Goal: Transaction & Acquisition: Purchase product/service

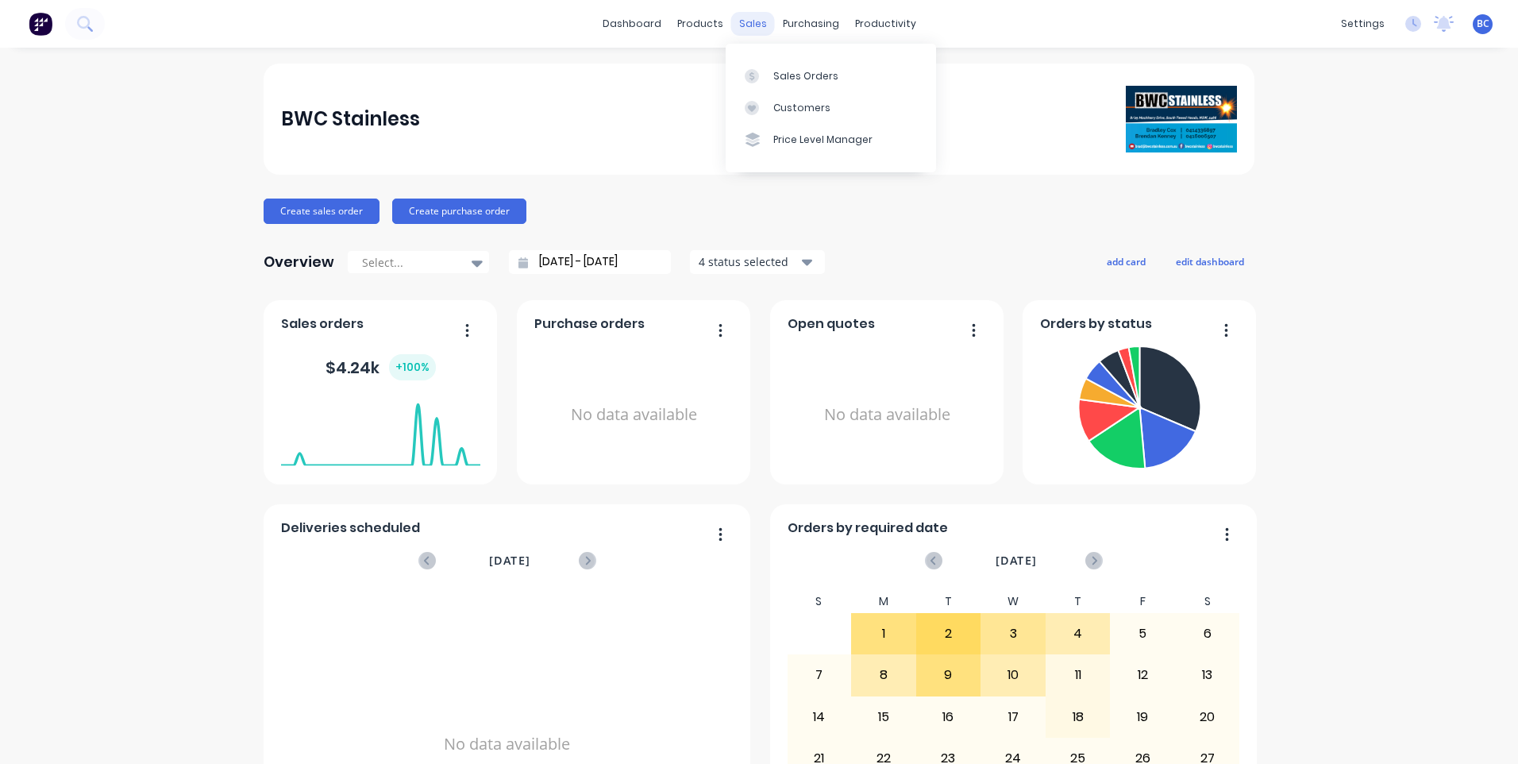
click at [751, 21] on div "sales" at bounding box center [753, 24] width 44 height 24
click at [786, 70] on div "Sales Orders" at bounding box center [805, 76] width 65 height 14
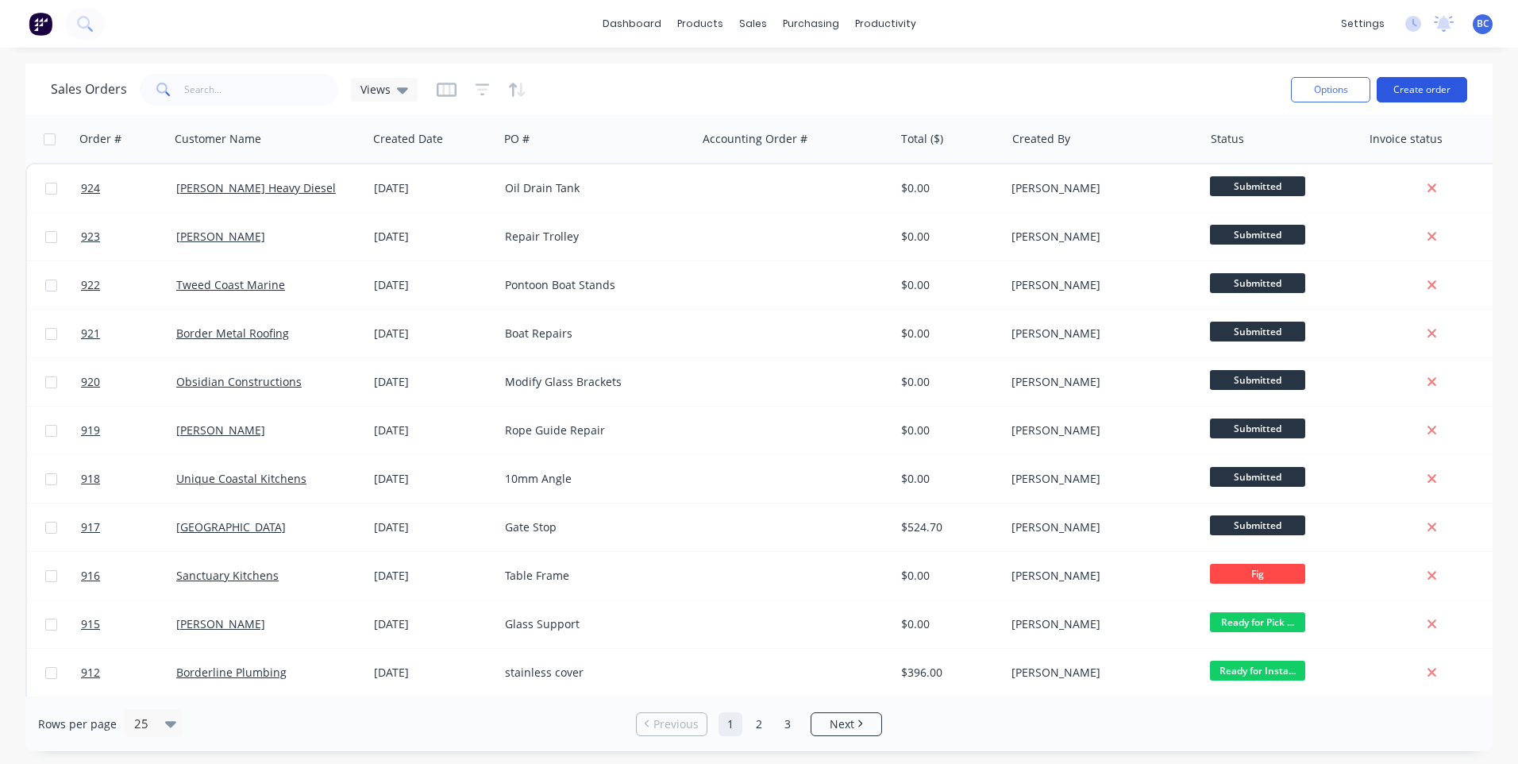
click at [1426, 79] on button "Create order" at bounding box center [1422, 89] width 91 height 25
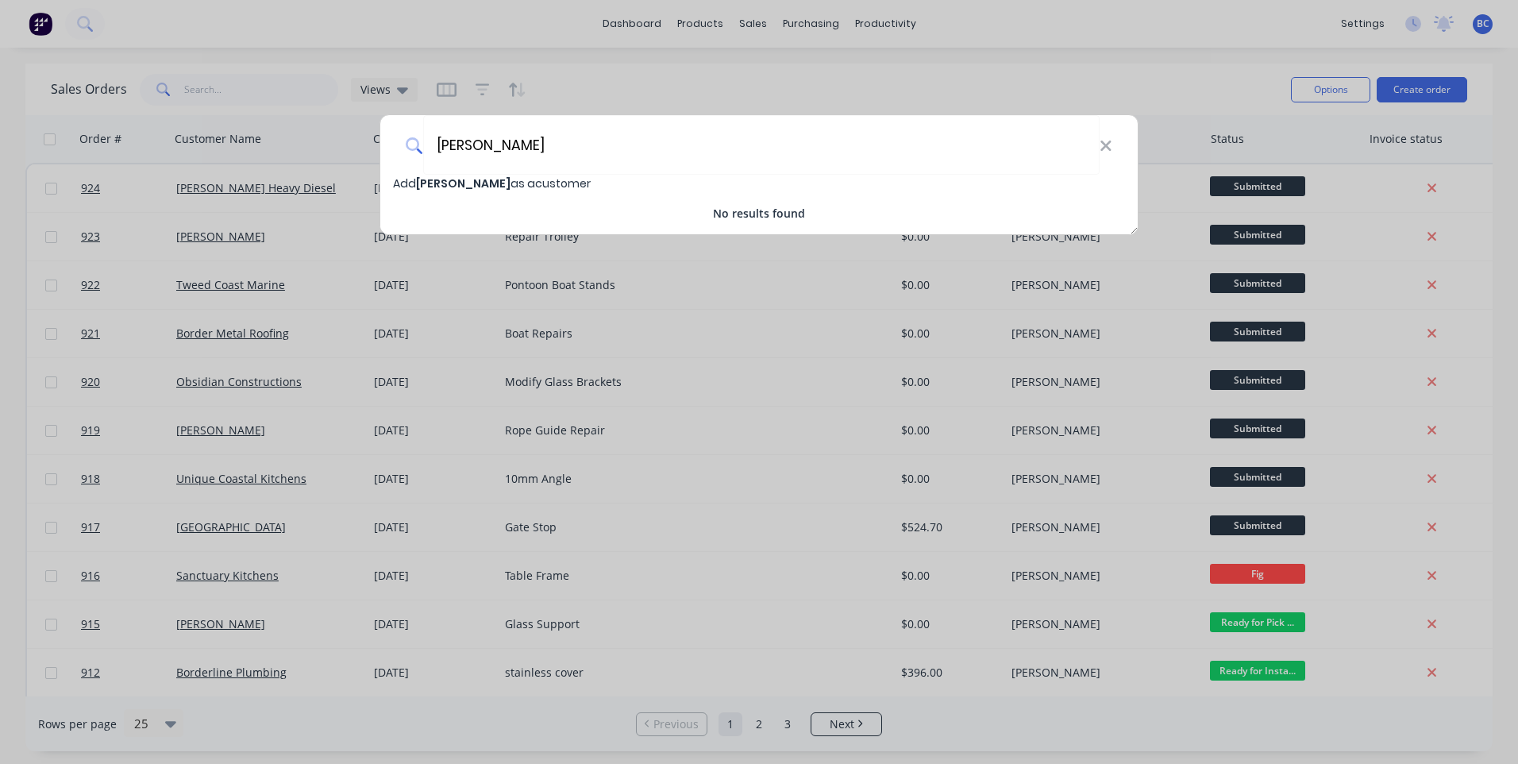
type input "[PERSON_NAME]"
click at [511, 184] on span "Add [PERSON_NAME] as a customer" at bounding box center [492, 184] width 198 height 16
select select "AU"
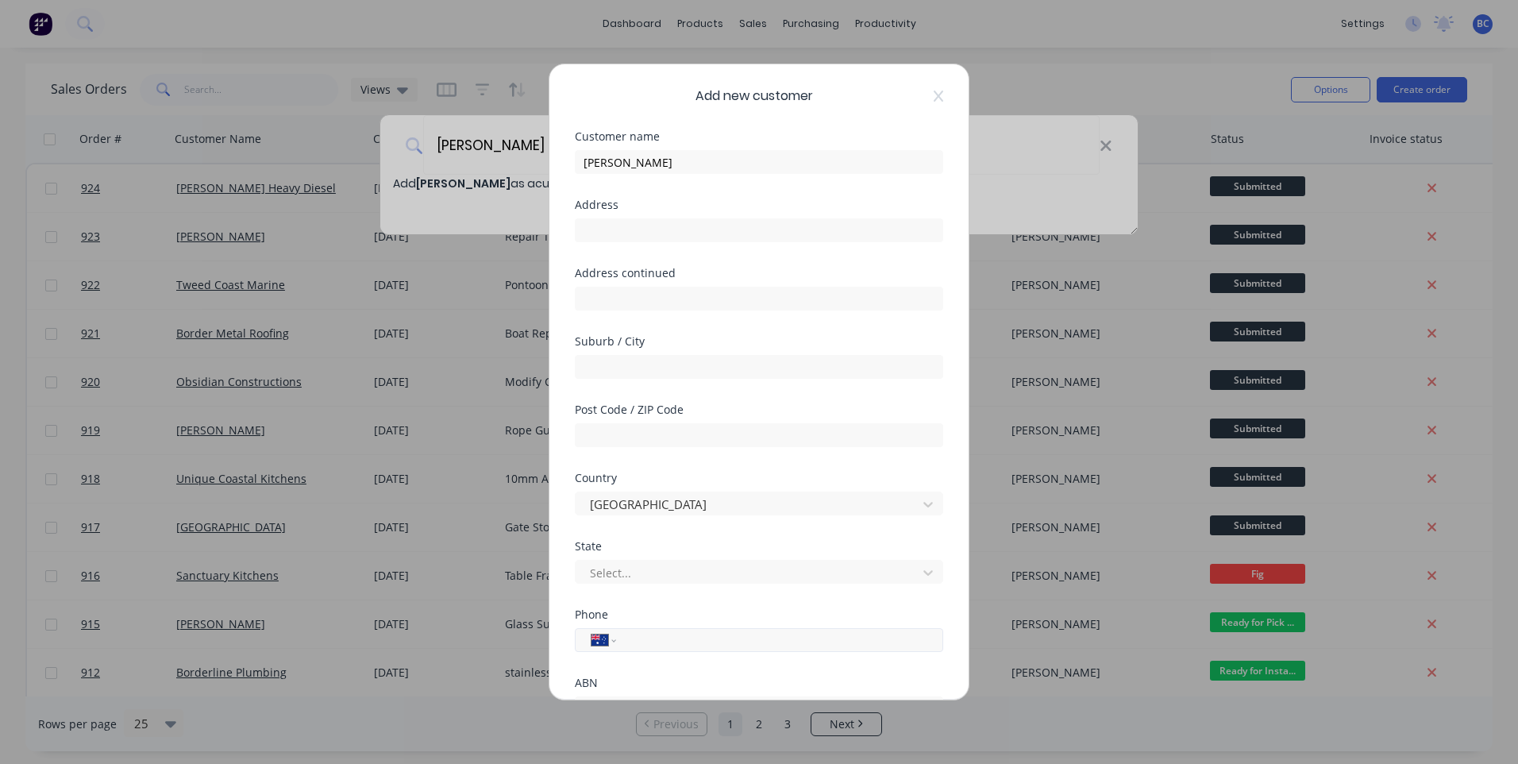
click at [687, 641] on input "tel" at bounding box center [776, 640] width 299 height 18
type input "0411 145 780"
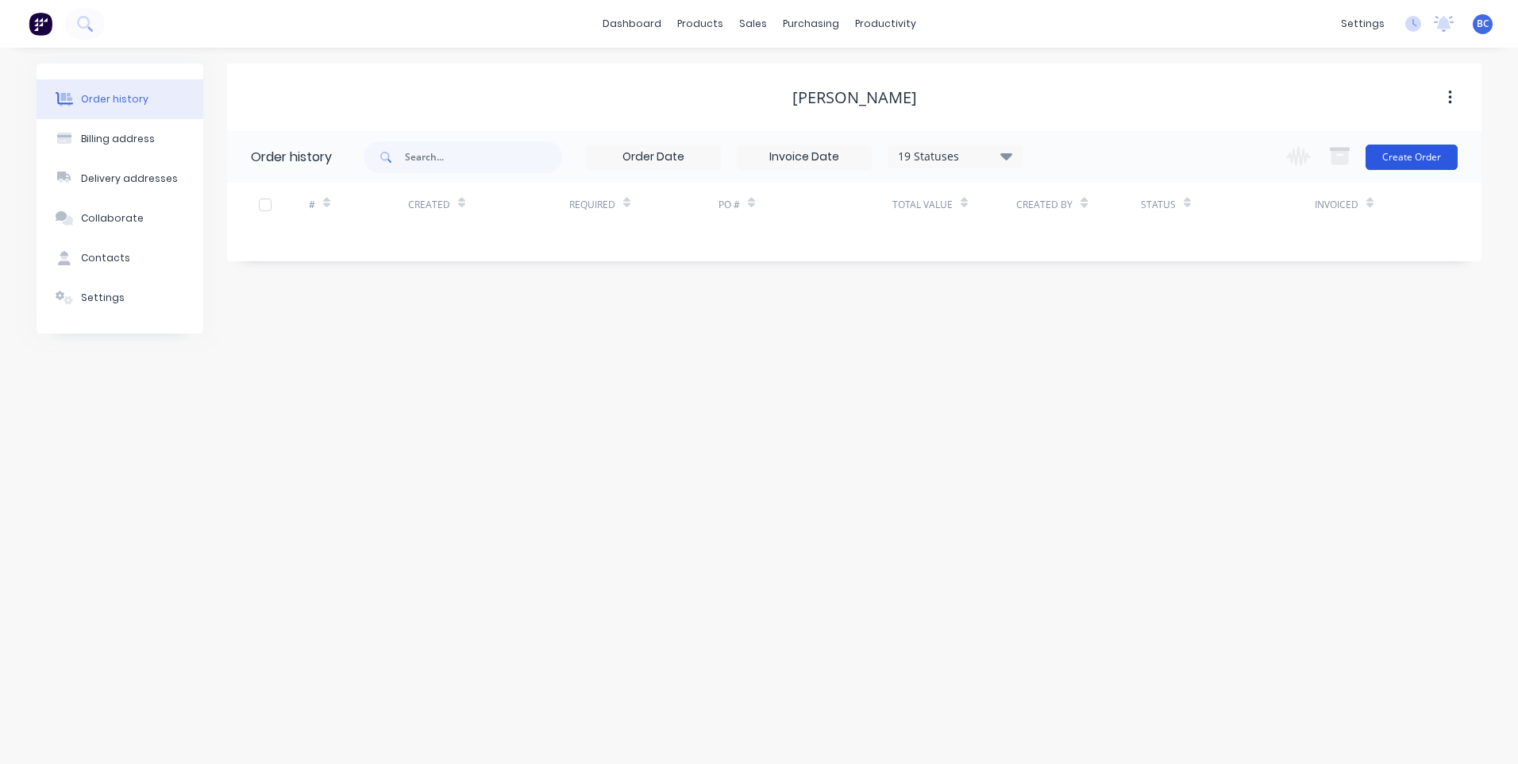
click at [1433, 151] on button "Create Order" at bounding box center [1412, 157] width 92 height 25
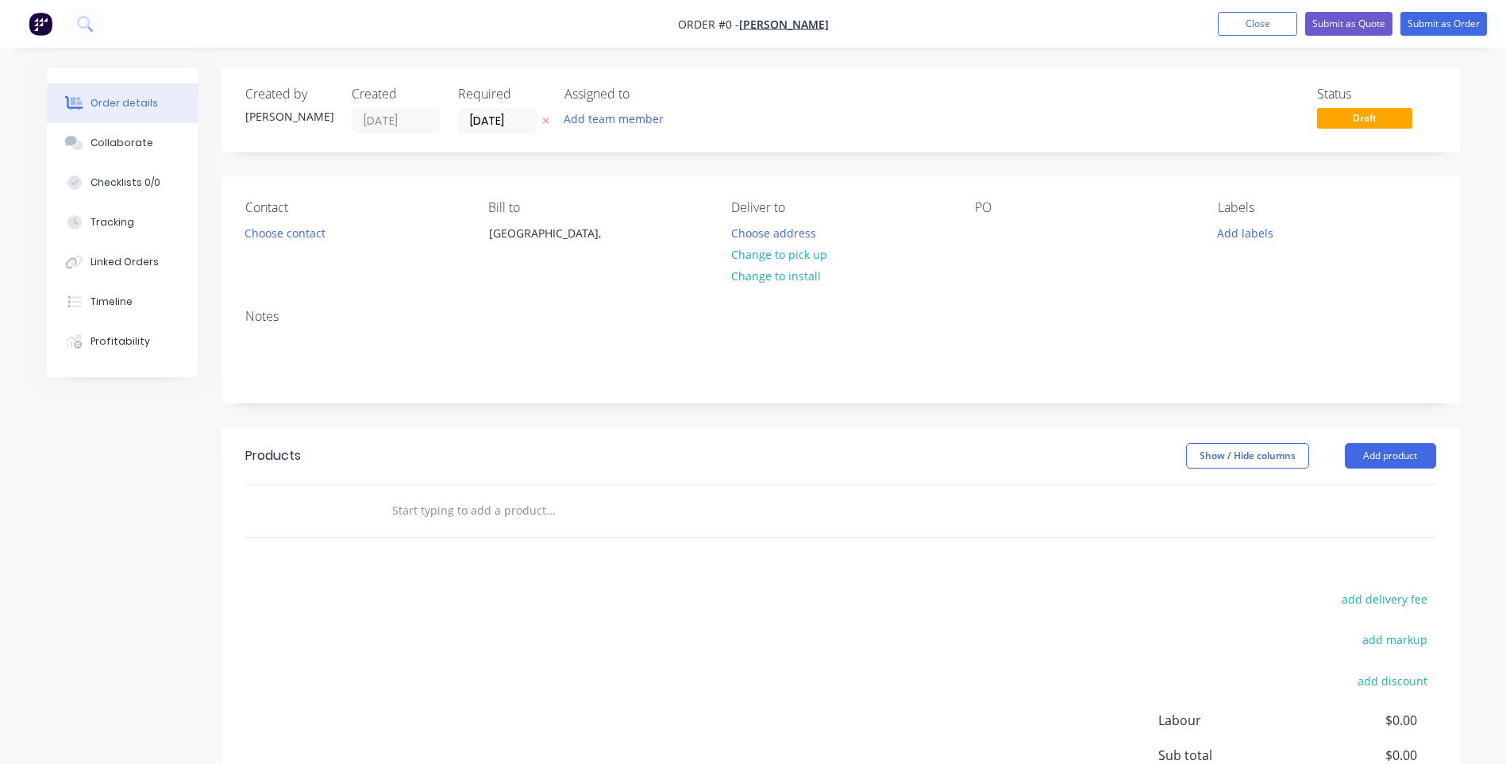
click at [1025, 211] on div "PO" at bounding box center [1084, 207] width 218 height 15
drag, startPoint x: 982, startPoint y: 253, endPoint x: 996, endPoint y: 236, distance: 22.0
click at [982, 253] on div "PO" at bounding box center [1084, 236] width 218 height 72
click at [993, 234] on div at bounding box center [987, 233] width 25 height 23
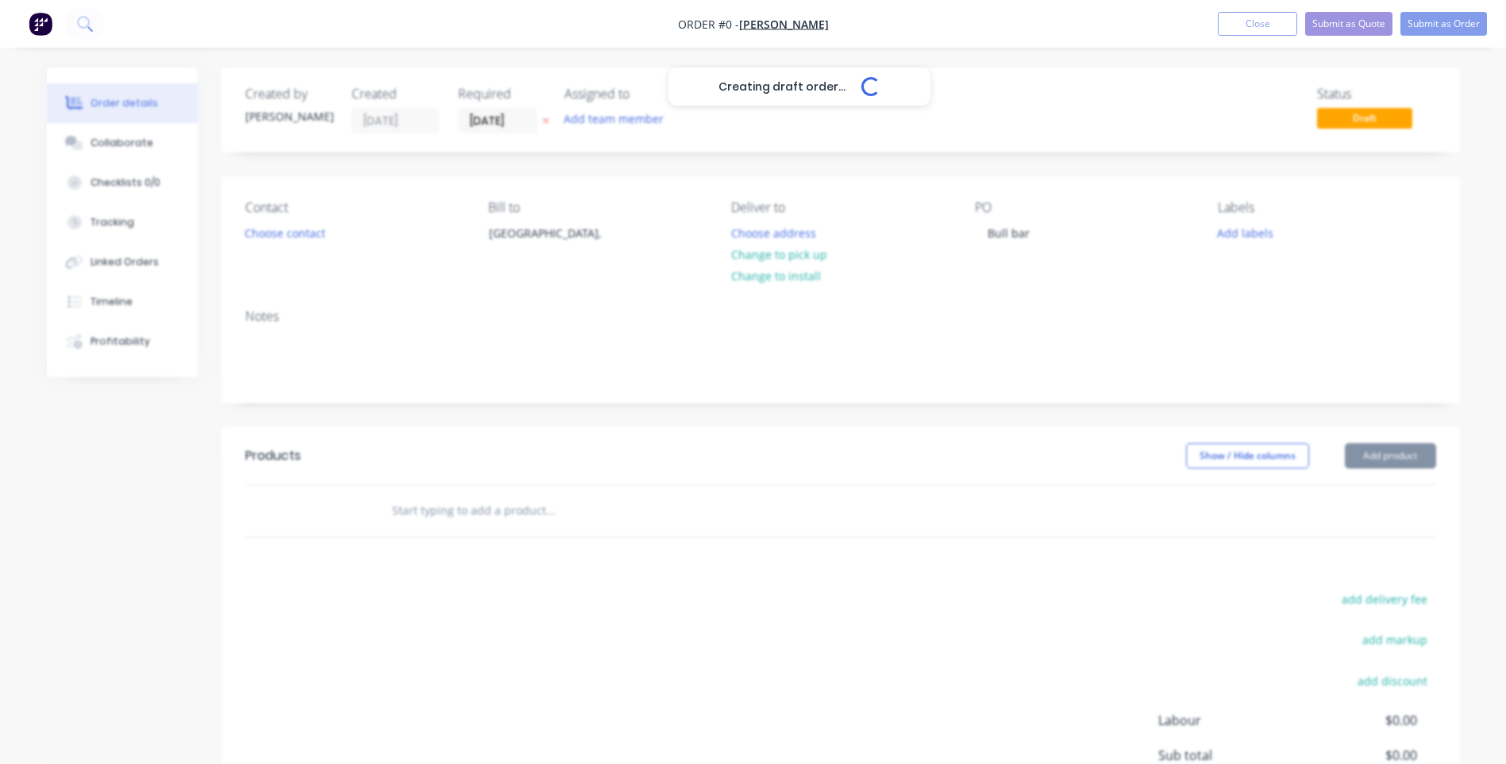
click at [1075, 237] on div "Creating draft order... Loading... Order details Collaborate Checklists 0/0 Tra…" at bounding box center [753, 505] width 1445 height 875
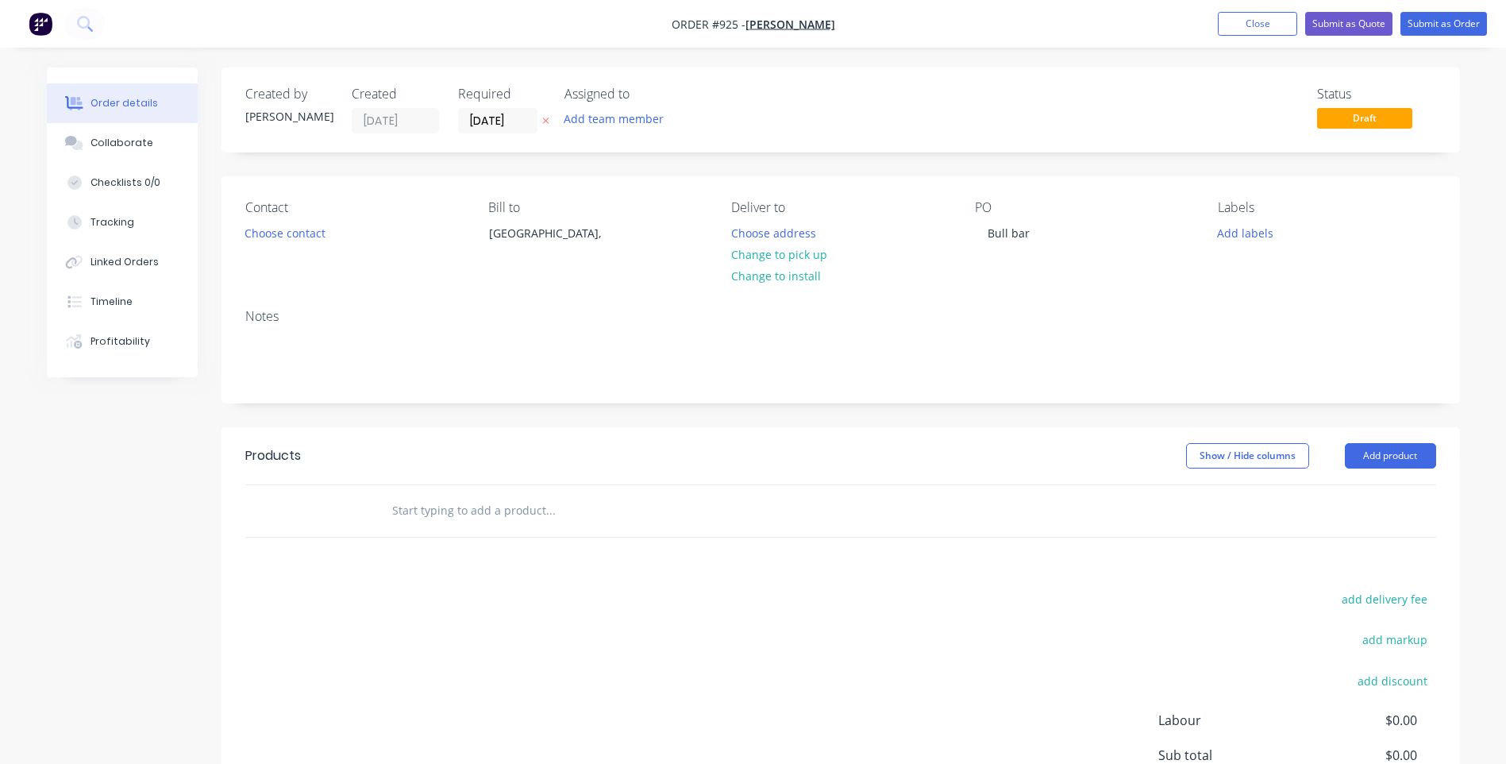
click at [452, 506] on input "text" at bounding box center [551, 511] width 318 height 32
type input "6mm Ally"
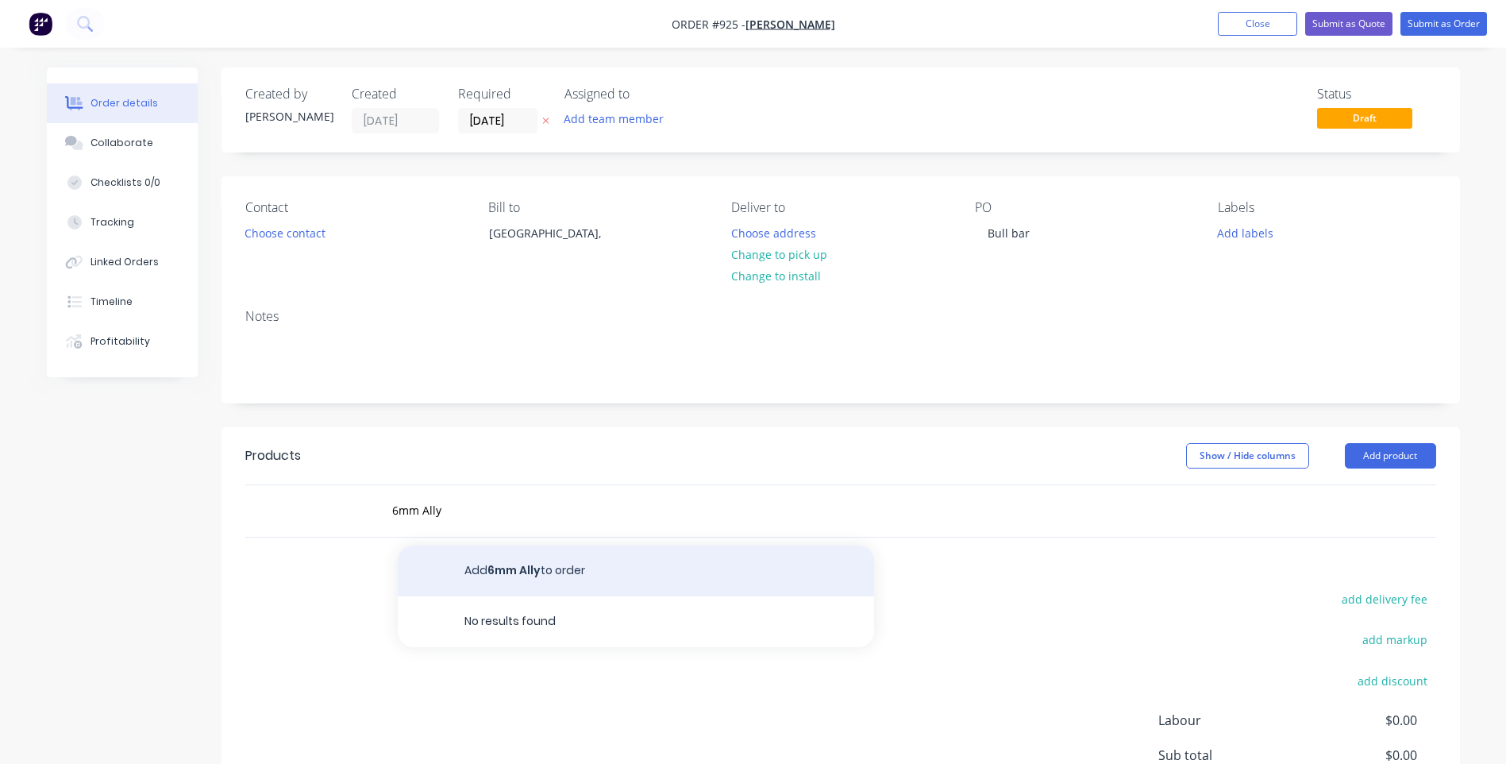
click at [577, 577] on button "Add 6mm Ally to order" at bounding box center [636, 571] width 476 height 51
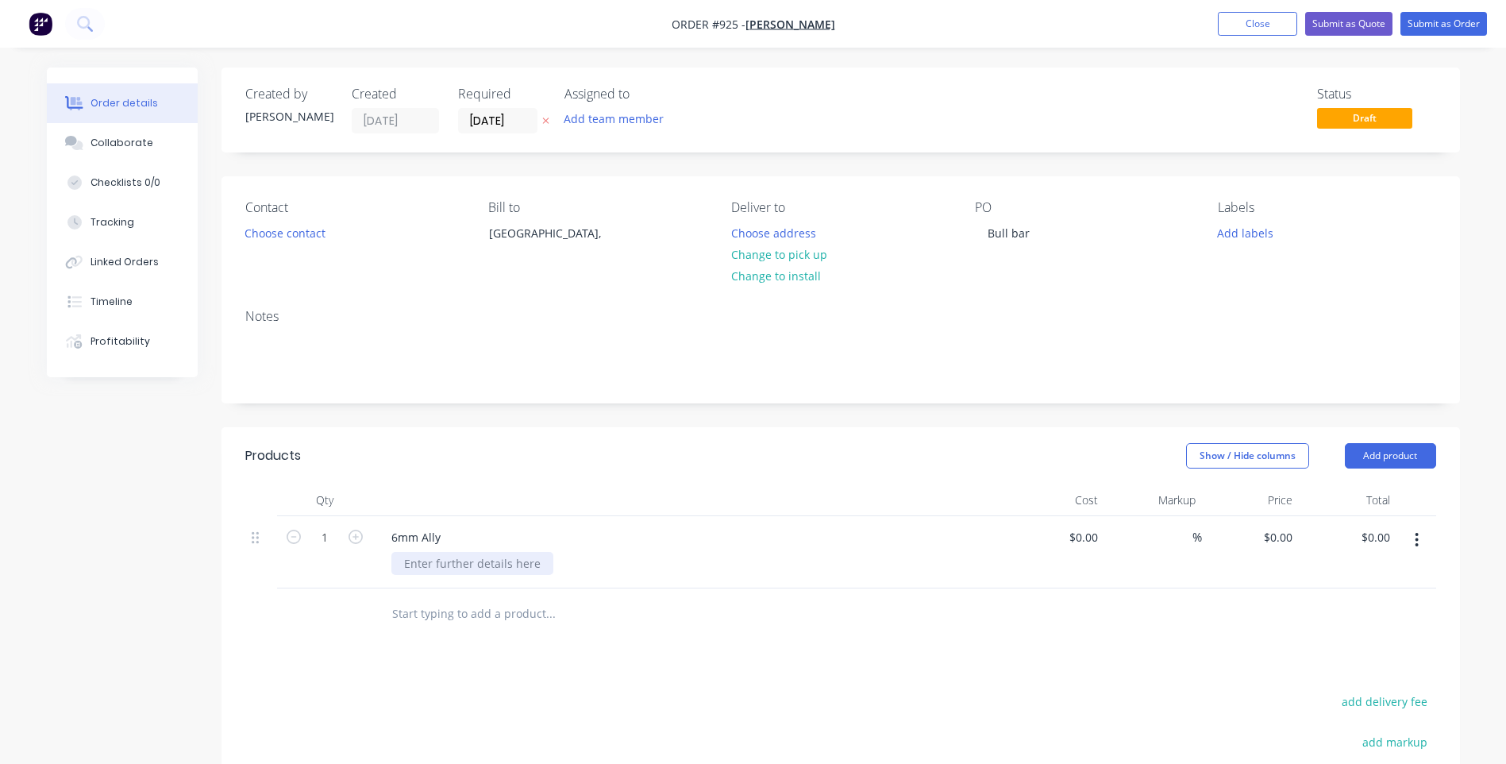
click at [459, 561] on div at bounding box center [473, 563] width 162 height 23
click at [1472, 25] on button "Submit as Order" at bounding box center [1444, 24] width 87 height 24
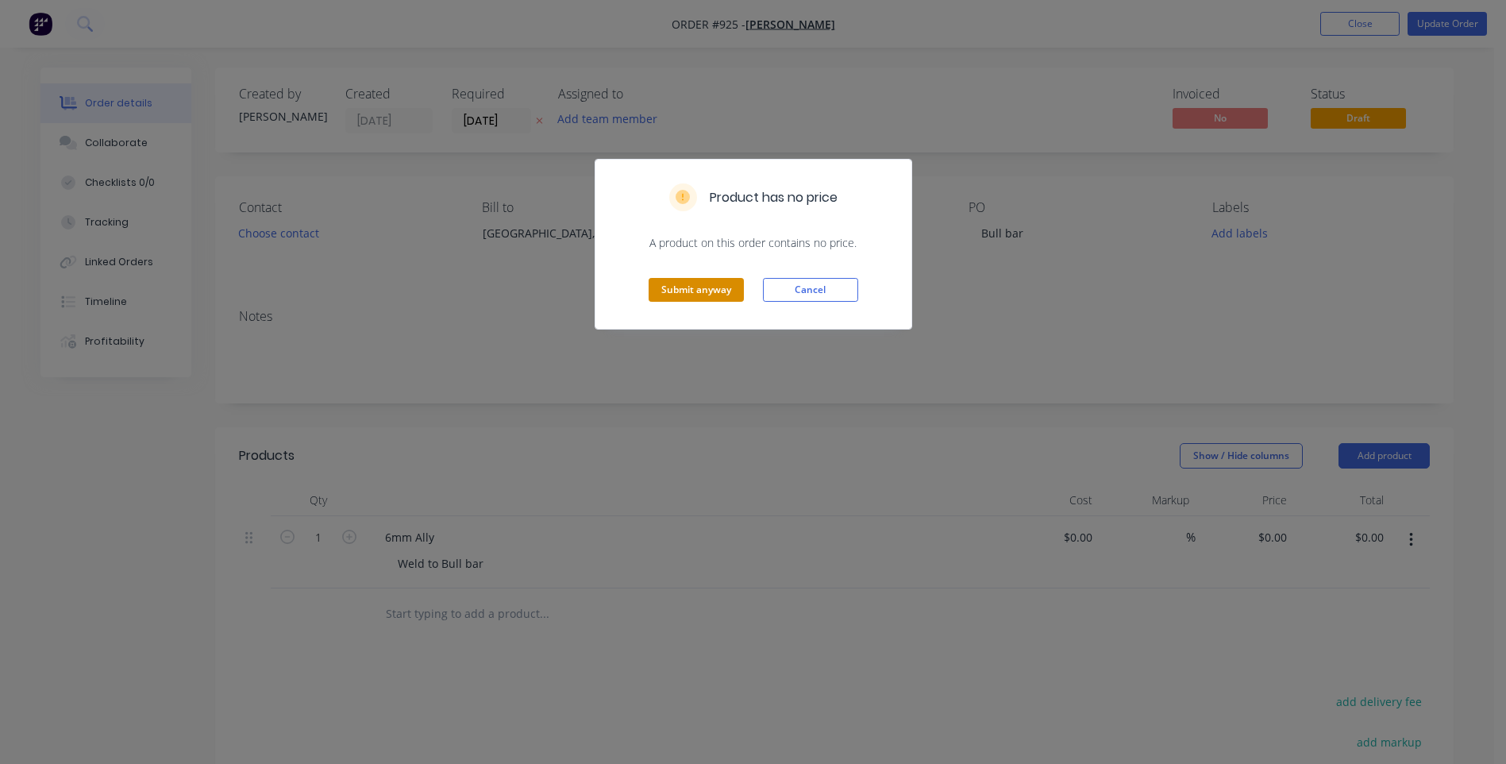
click at [715, 291] on button "Submit anyway" at bounding box center [696, 290] width 95 height 24
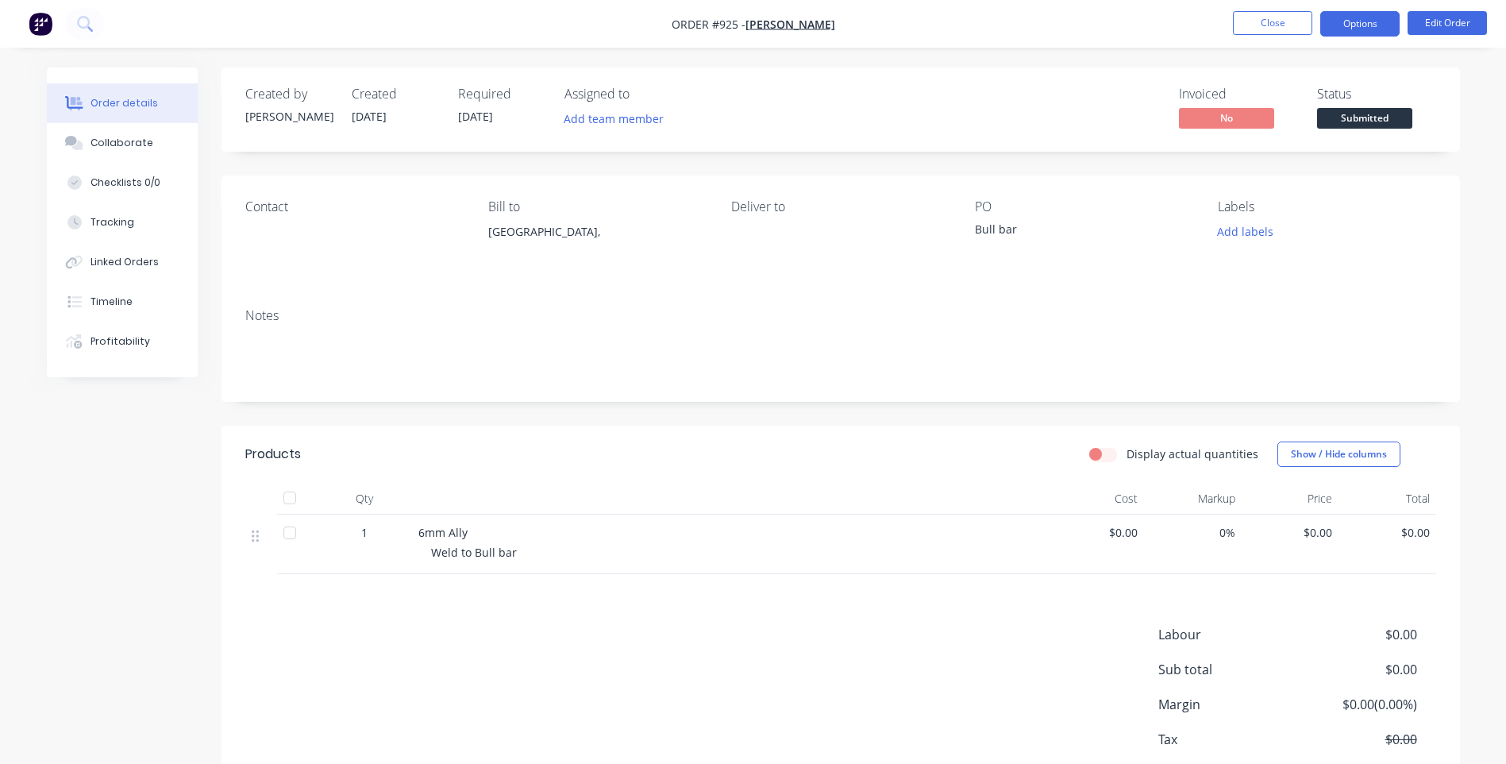
click at [1376, 17] on button "Options" at bounding box center [1360, 23] width 79 height 25
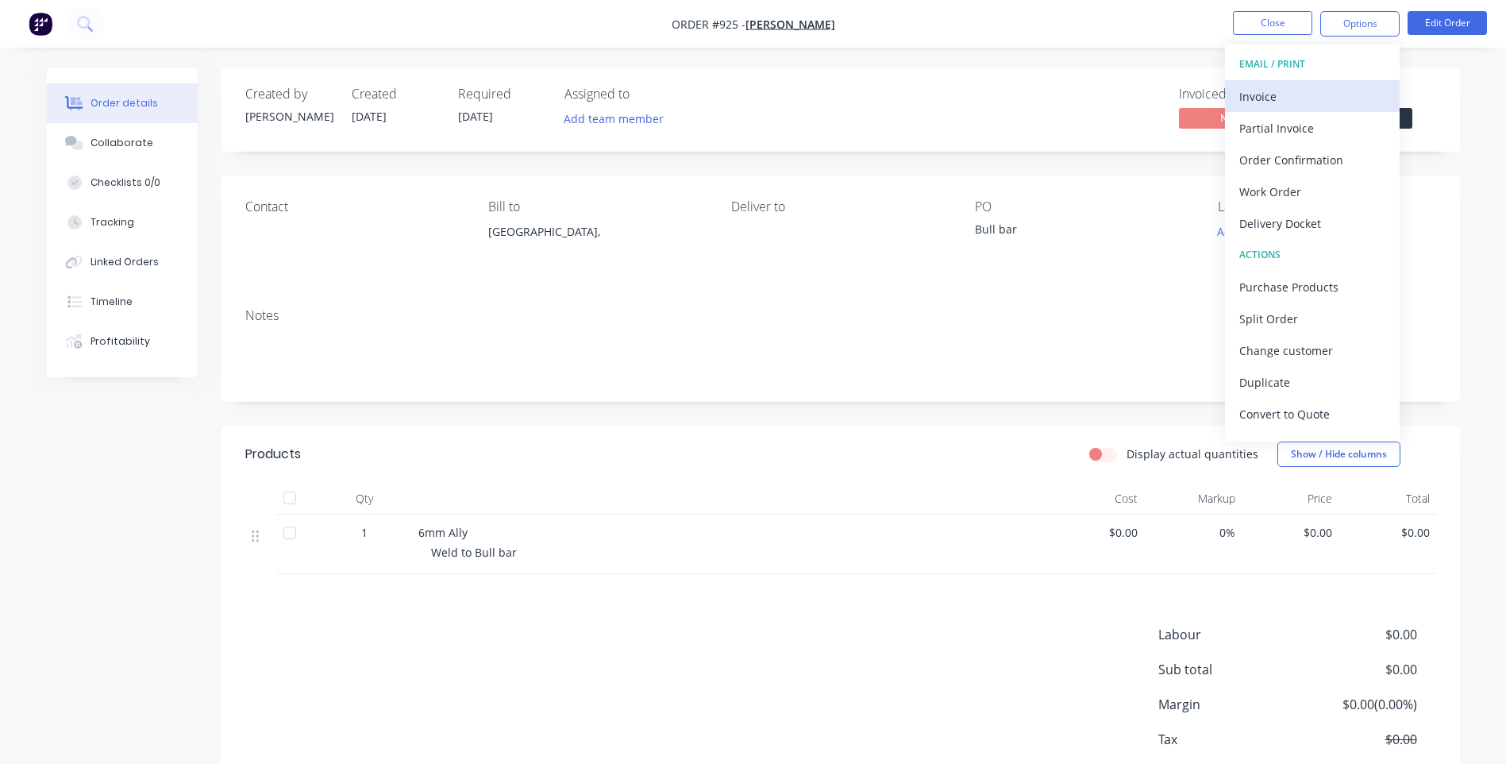
click at [1267, 102] on div "Invoice" at bounding box center [1313, 96] width 146 height 23
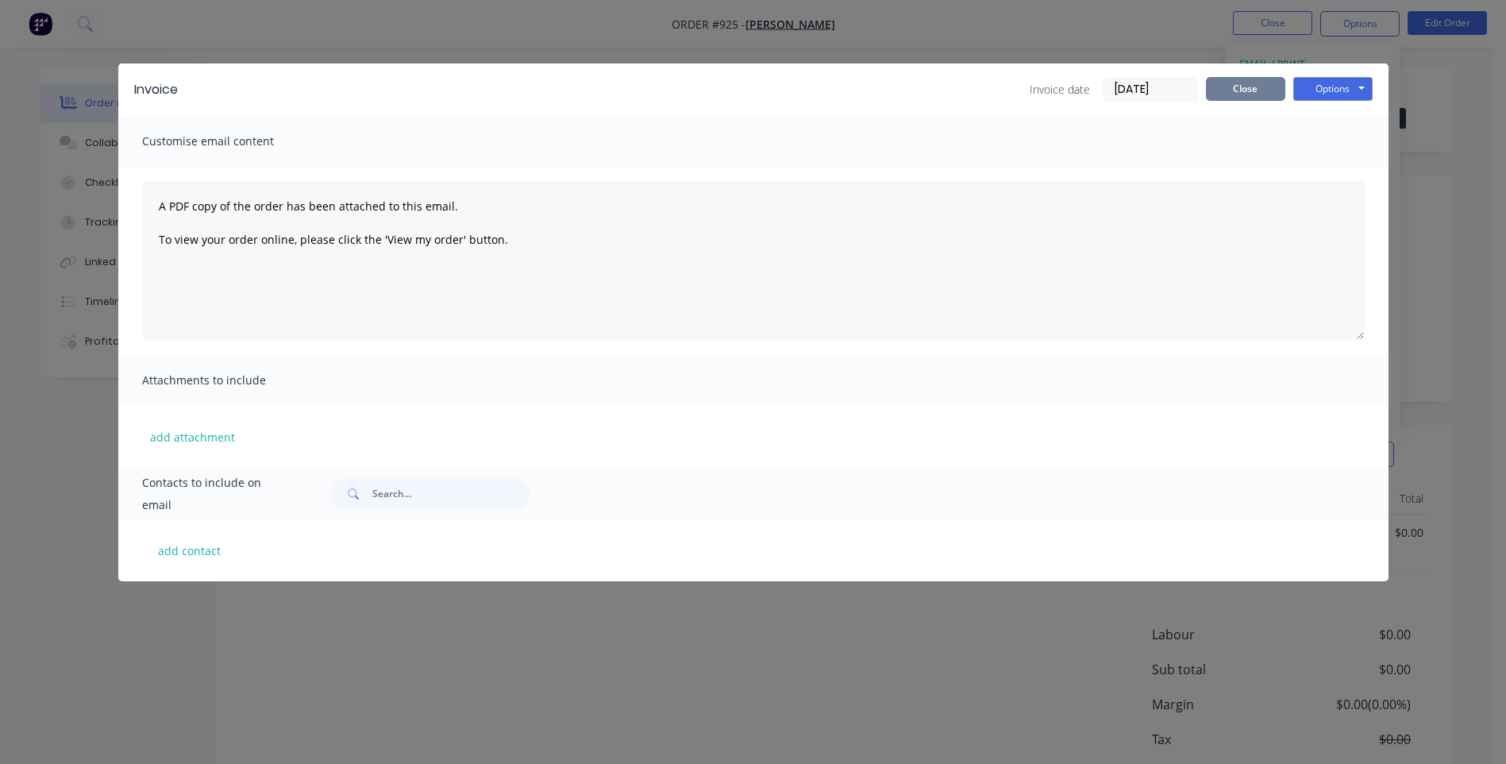
click at [1265, 84] on button "Close" at bounding box center [1245, 89] width 79 height 24
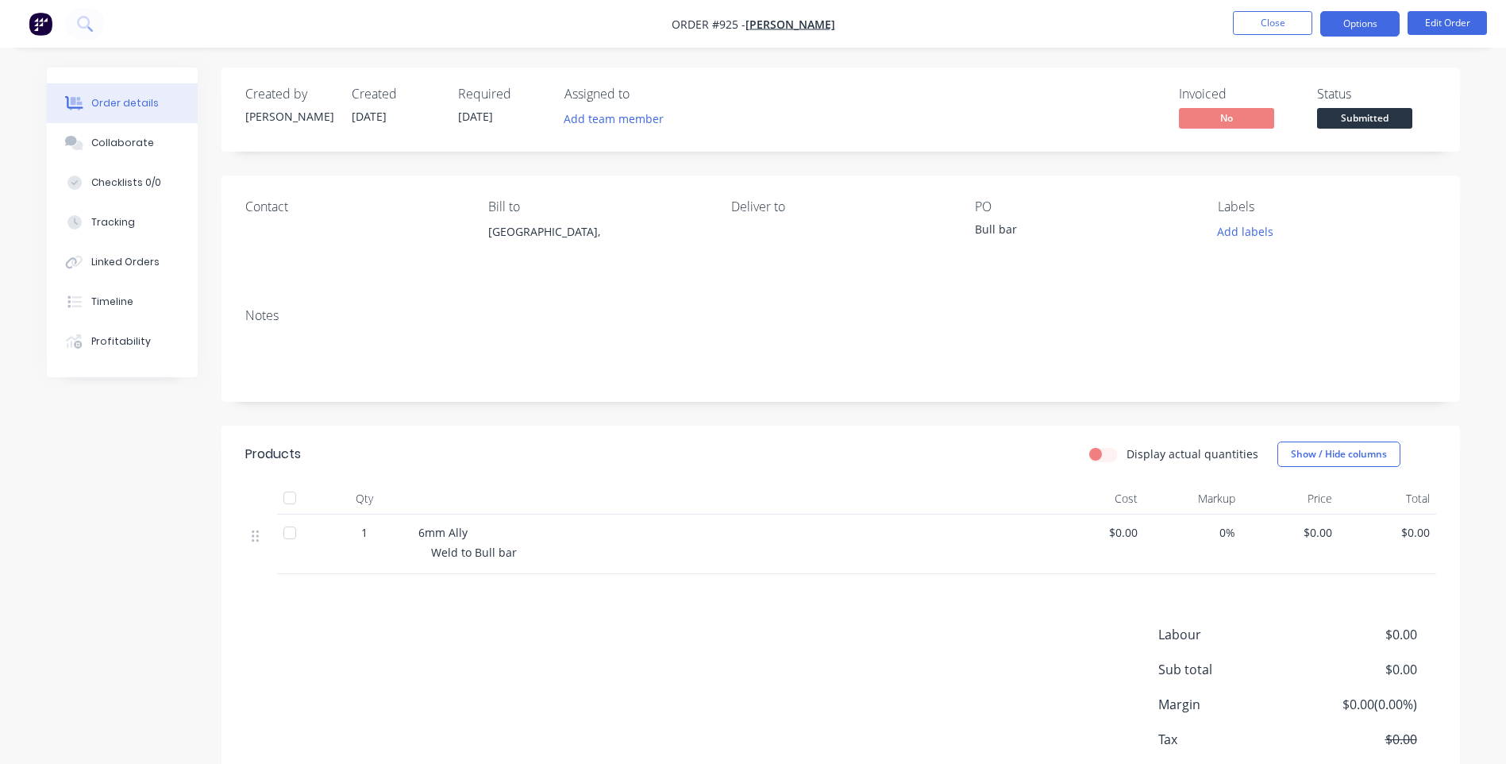
click at [1337, 27] on button "Options" at bounding box center [1360, 23] width 79 height 25
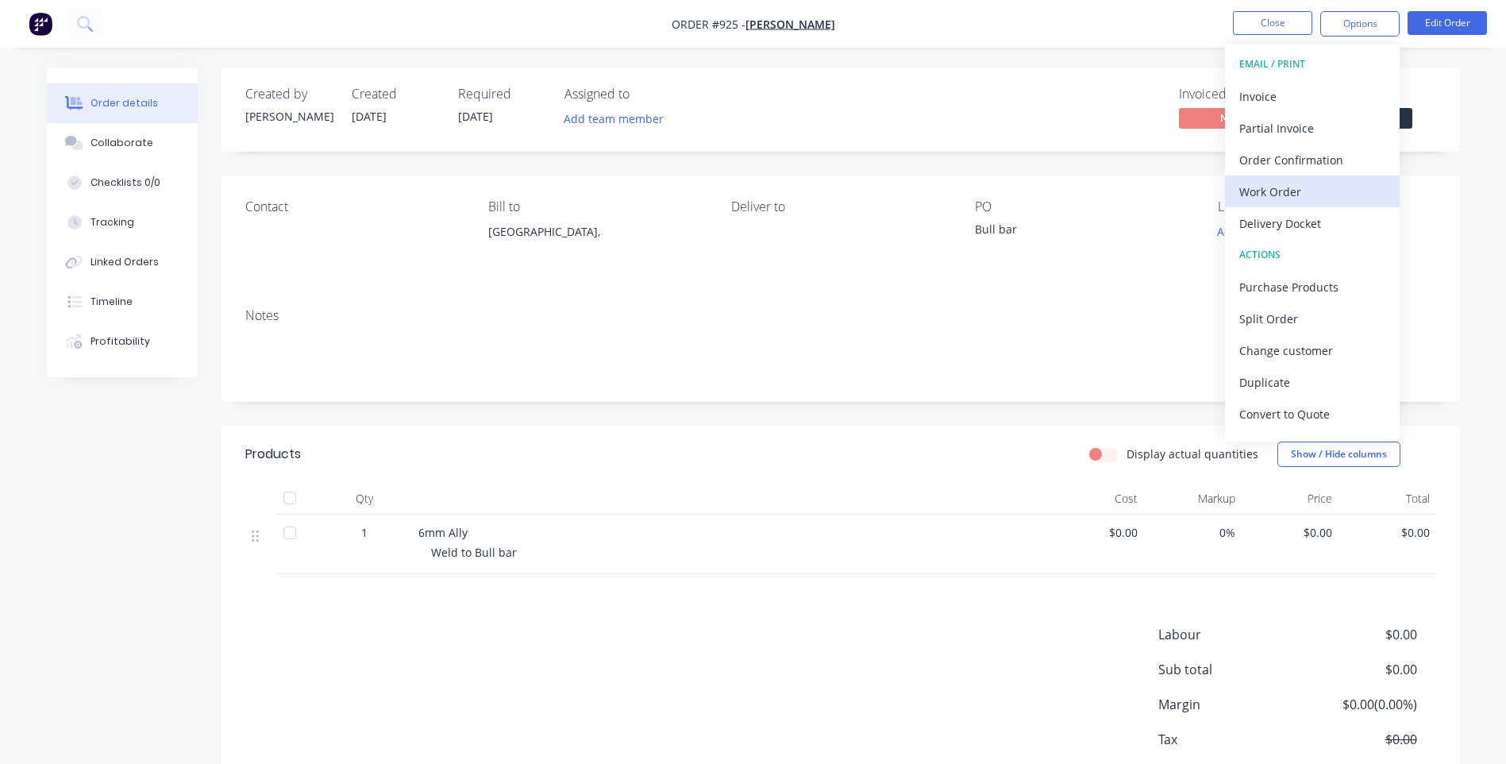
click at [1263, 185] on div "Work Order" at bounding box center [1313, 191] width 146 height 23
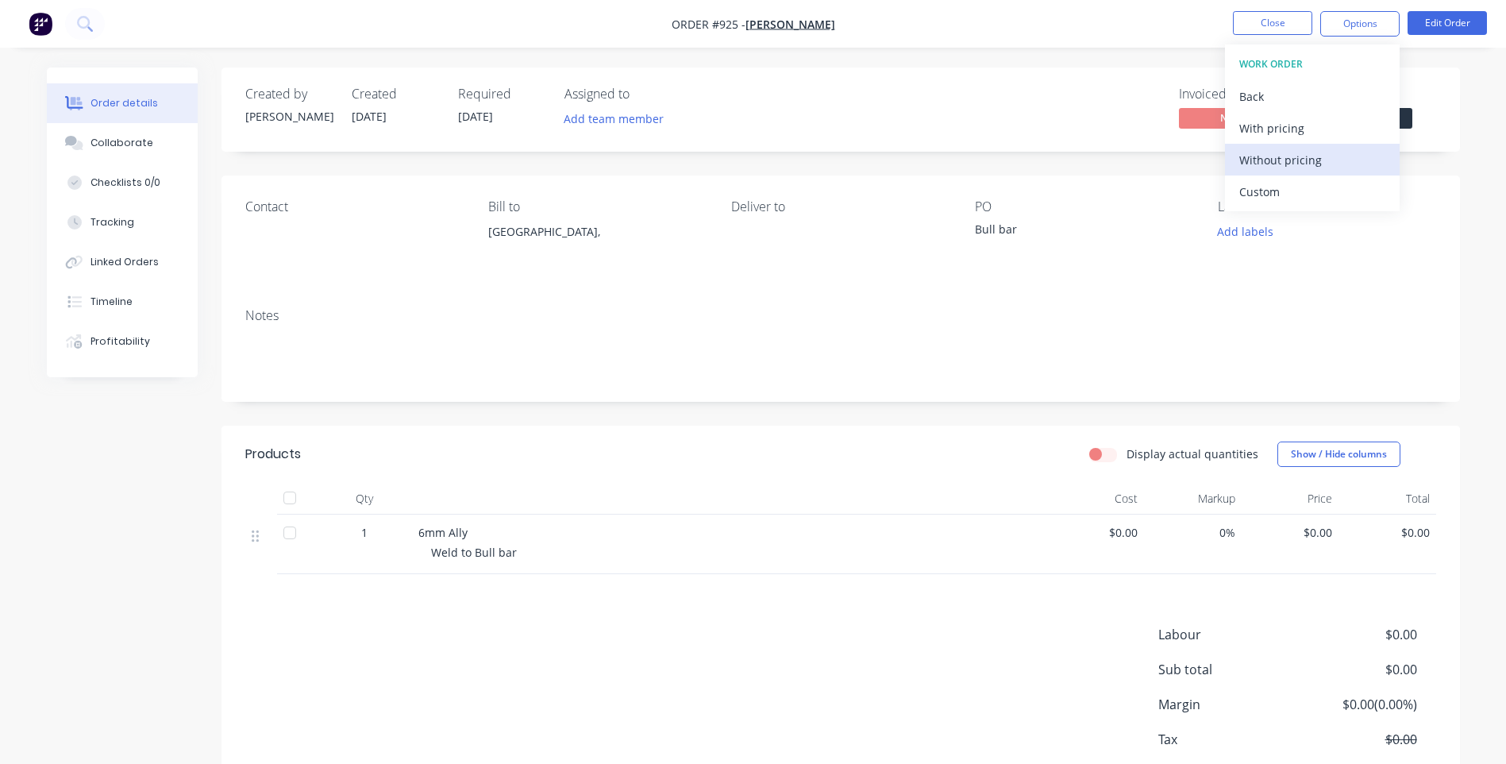
click at [1299, 153] on div "Without pricing" at bounding box center [1313, 160] width 146 height 23
